Goal: Use online tool/utility: Utilize a website feature to perform a specific function

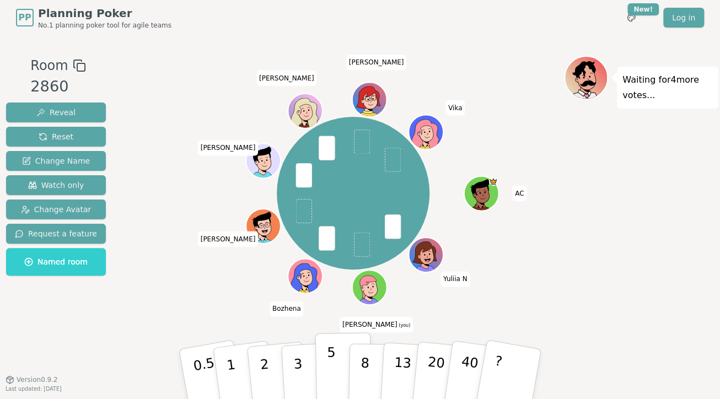
click at [337, 379] on button "5" at bounding box center [343, 374] width 57 height 84
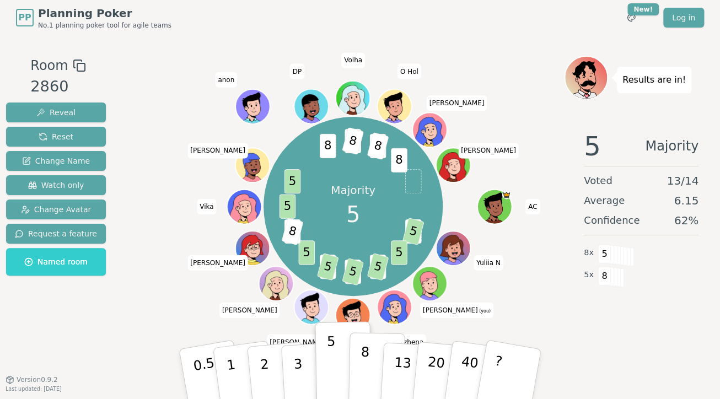
click at [371, 376] on button "8" at bounding box center [376, 374] width 57 height 84
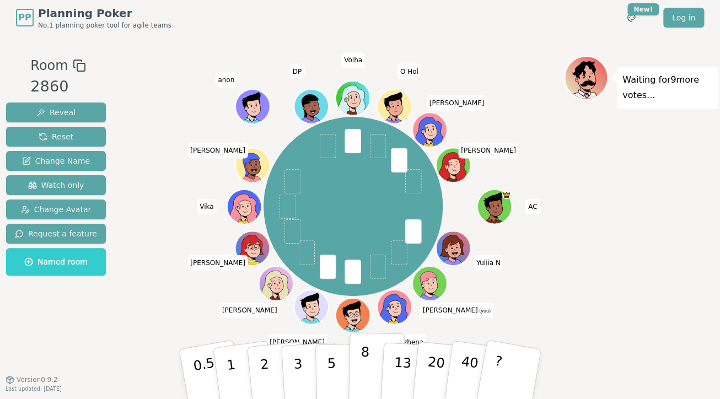
click at [362, 390] on p "8" at bounding box center [364, 374] width 9 height 60
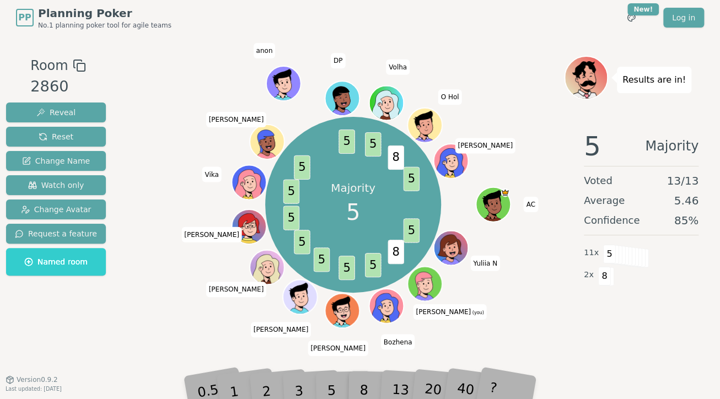
click at [330, 383] on div "5" at bounding box center [343, 374] width 34 height 39
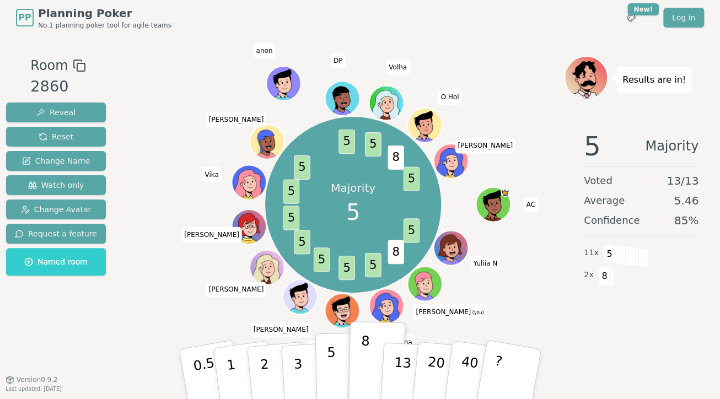
click at [331, 388] on p "5" at bounding box center [331, 375] width 9 height 60
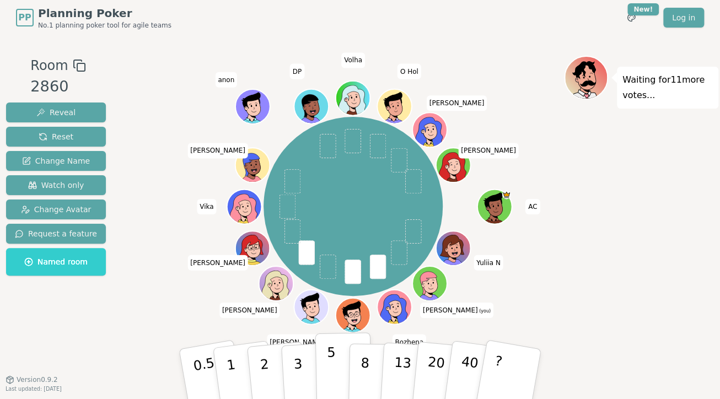
click at [332, 385] on p "5" at bounding box center [331, 375] width 9 height 60
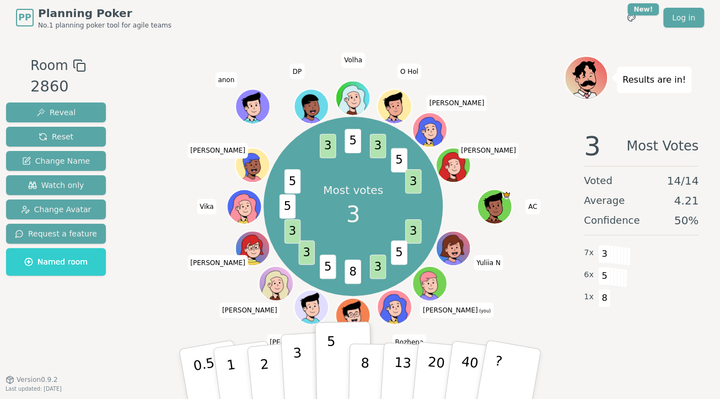
click at [301, 388] on p "3" at bounding box center [299, 375] width 12 height 60
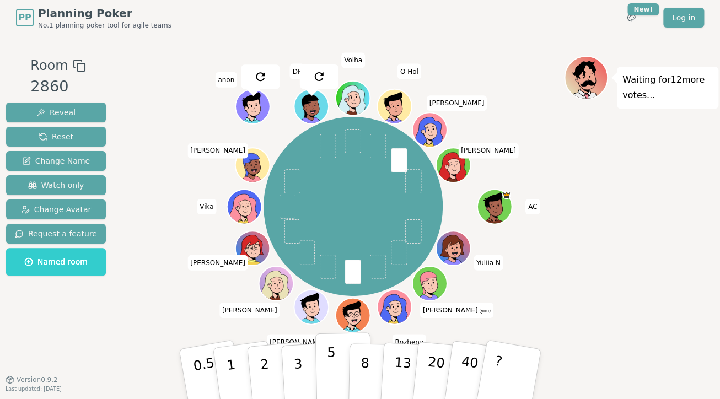
click at [335, 388] on button "5" at bounding box center [343, 374] width 57 height 84
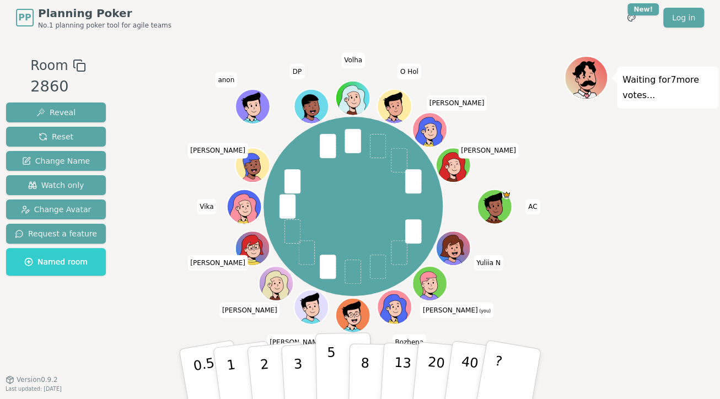
click at [330, 376] on p "5" at bounding box center [331, 375] width 9 height 60
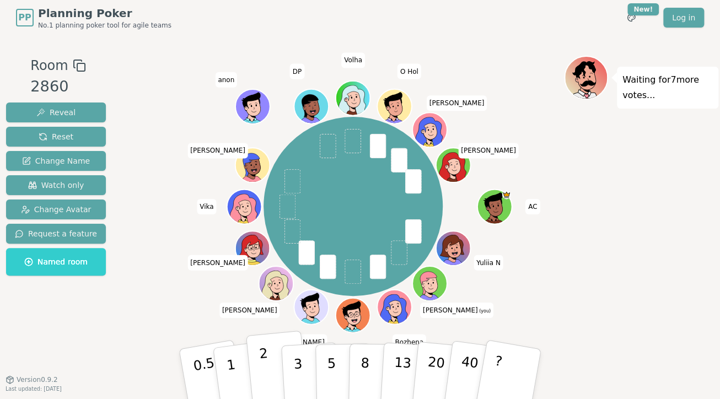
click at [270, 378] on button "2" at bounding box center [277, 375] width 63 height 88
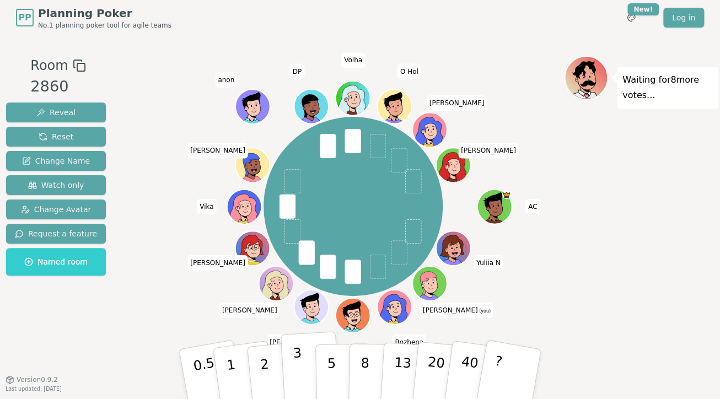
click at [298, 378] on p "3" at bounding box center [299, 375] width 12 height 60
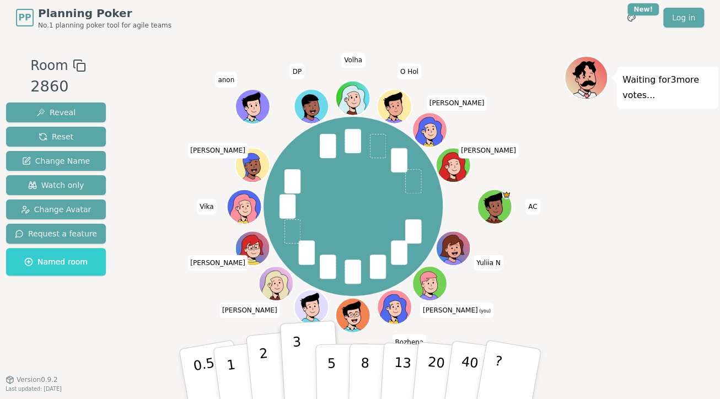
click at [271, 377] on button "2" at bounding box center [277, 375] width 63 height 88
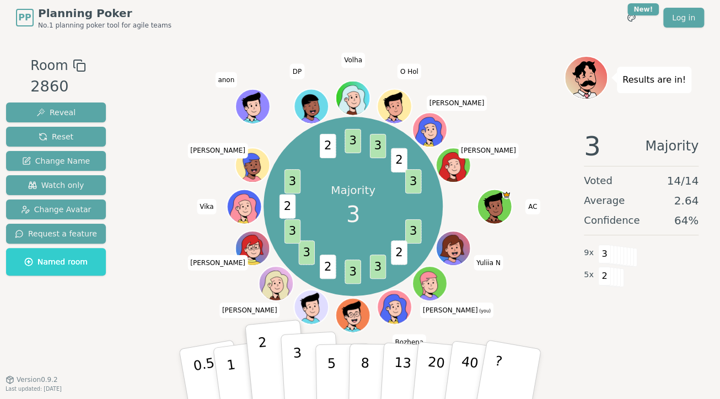
click at [301, 381] on p "3" at bounding box center [299, 375] width 12 height 60
